Goal: Task Accomplishment & Management: Use online tool/utility

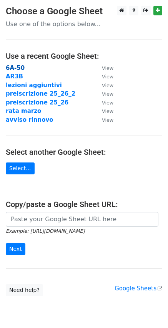
click at [13, 68] on strong "6A-50" at bounding box center [15, 68] width 19 height 7
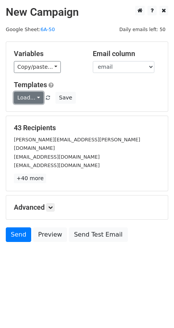
click at [33, 96] on link "Load..." at bounding box center [29, 98] width 30 height 12
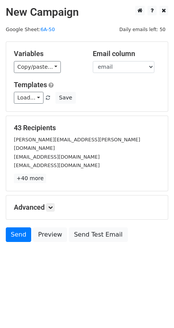
click at [42, 279] on html "New Campaign Daily emails left: 50 Google Sheet: 6A-50 Variables Copy/paste... …" at bounding box center [87, 164] width 174 height 328
click at [18, 227] on link "Send" at bounding box center [18, 234] width 25 height 15
